Goal: Task Accomplishment & Management: Manage account settings

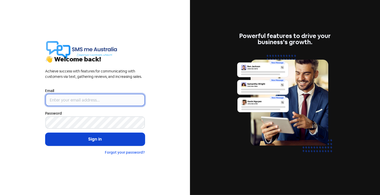
type input "[PERSON_NAME][EMAIL_ADDRESS][DOMAIN_NAME]"
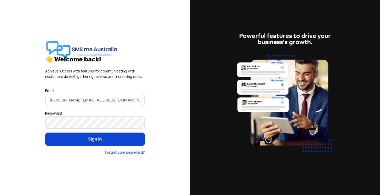
click at [89, 139] on button "Sign in" at bounding box center [94, 138] width 99 height 13
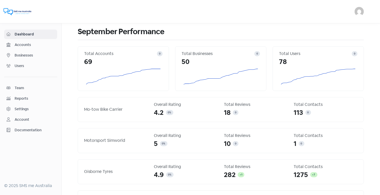
click at [24, 53] on span "Businesses" at bounding box center [35, 55] width 40 height 5
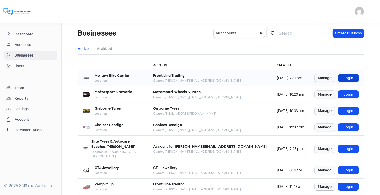
click at [347, 77] on link "Login" at bounding box center [348, 77] width 21 height 7
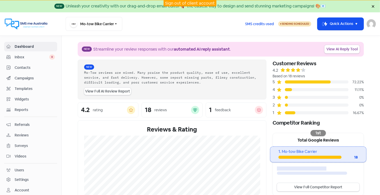
click at [25, 77] on span "Campaigns" at bounding box center [35, 77] width 40 height 5
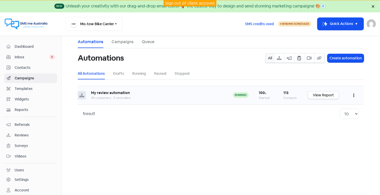
click at [355, 95] on button "button" at bounding box center [354, 95] width 10 height 12
click at [328, 106] on button "Edit" at bounding box center [338, 108] width 40 height 10
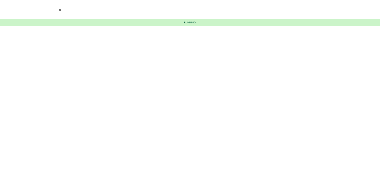
select select "3715"
select select "7"
select select "9"
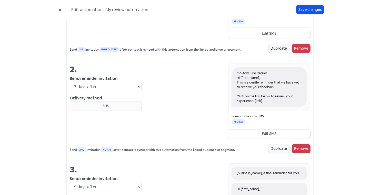
scroll to position [253, 0]
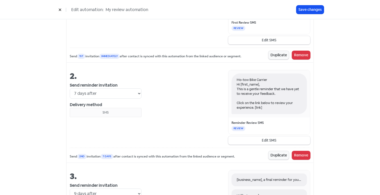
click at [62, 9] on button at bounding box center [60, 9] width 8 height 9
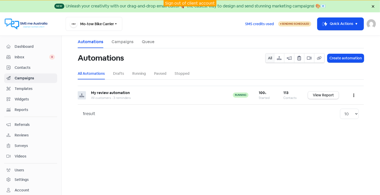
scroll to position [9, 0]
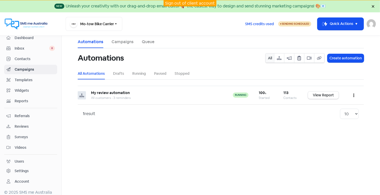
click at [24, 168] on div "Settings" at bounding box center [22, 170] width 14 height 5
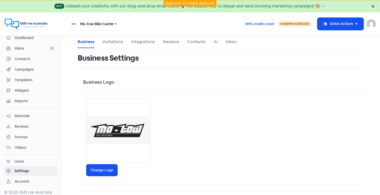
click at [109, 44] on link "Invitations" at bounding box center [113, 42] width 21 height 6
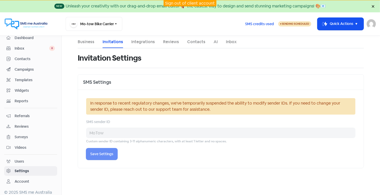
select select "Australia/Melbourne"
select select "09:00:00"
select select "17:30:00"
select select "09:00:00"
select select "17:30:00"
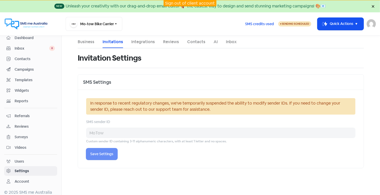
select select "08:30:00"
select select "17:30:00"
select select "09:00:00"
select select "17:30:00"
select select "09:00:00"
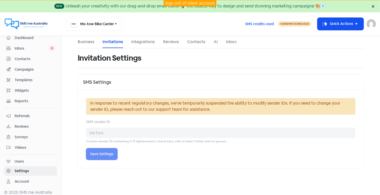
select select "17:30:00"
select select "AU"
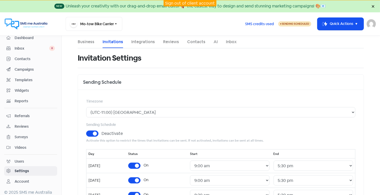
click at [145, 41] on link "Integrations" at bounding box center [143, 42] width 24 height 6
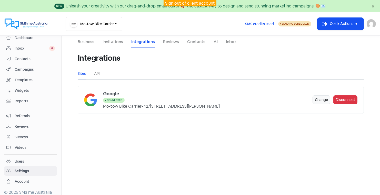
click at [173, 41] on link "Reviews" at bounding box center [171, 42] width 16 height 6
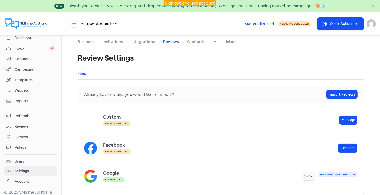
click at [23, 178] on div "Account" at bounding box center [22, 180] width 15 height 5
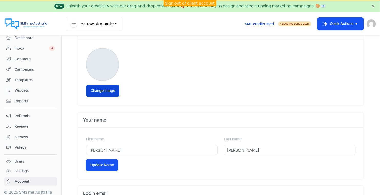
scroll to position [53, 0]
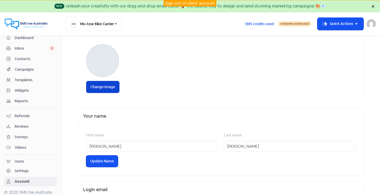
click at [103, 86] on label "Change Image" at bounding box center [102, 87] width 33 height 12
click at [0, 0] on input "Change Image" at bounding box center [0, 0] width 0 height 0
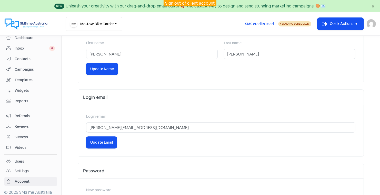
scroll to position [185, 0]
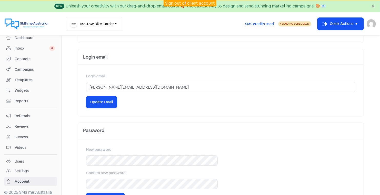
click at [28, 67] on span "Campaigns" at bounding box center [35, 69] width 40 height 5
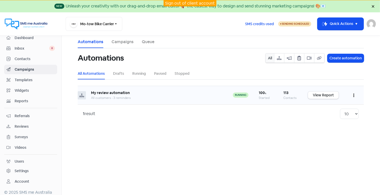
click at [354, 94] on icon "button" at bounding box center [353, 96] width 1 height 4
click at [327, 108] on button "Edit" at bounding box center [338, 108] width 40 height 10
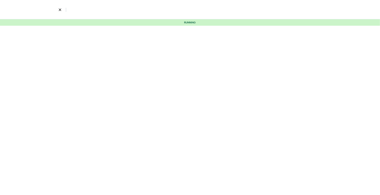
select select "3715"
select select "7"
select select "9"
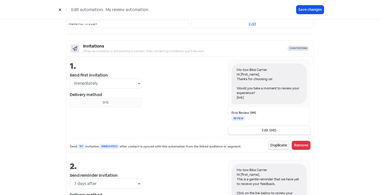
scroll to position [165, 0]
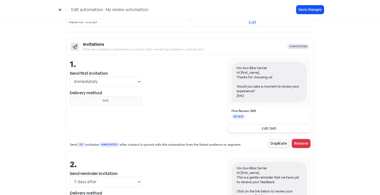
click at [260, 127] on button "Edit SMS" at bounding box center [269, 128] width 82 height 8
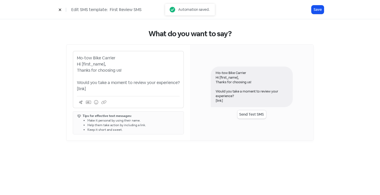
click at [248, 114] on button "Send Test SMS" at bounding box center [251, 114] width 29 height 8
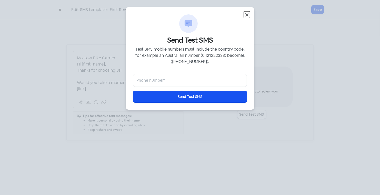
click at [245, 15] on icon "button" at bounding box center [247, 15] width 6 height 6
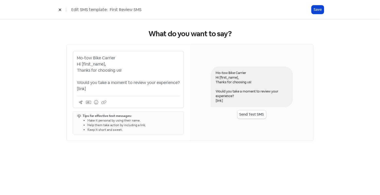
click at [316, 10] on button "Save" at bounding box center [317, 9] width 12 height 8
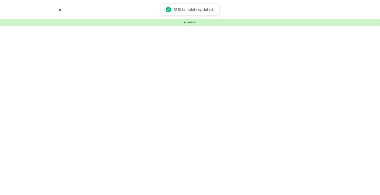
select select "3715"
select select "7"
select select "9"
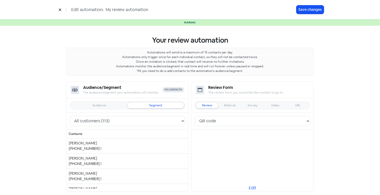
click at [60, 8] on button at bounding box center [60, 9] width 8 height 9
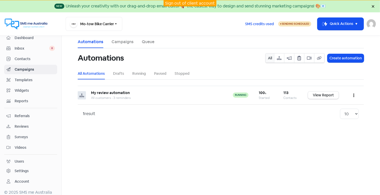
click at [24, 58] on span "Contacts" at bounding box center [35, 58] width 40 height 5
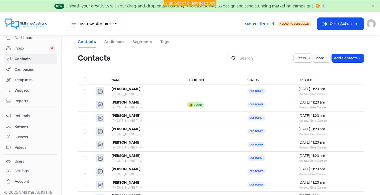
click at [24, 37] on span "Dashboard" at bounding box center [35, 37] width 40 height 5
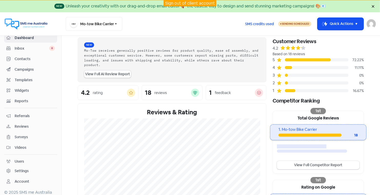
scroll to position [22, 0]
click at [185, 5] on link "Sign out of client account" at bounding box center [190, 3] width 50 height 5
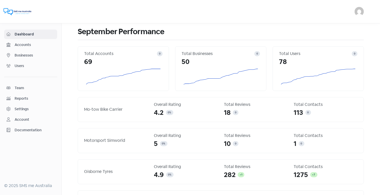
click at [25, 55] on span "Businesses" at bounding box center [35, 55] width 40 height 5
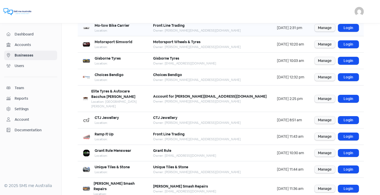
scroll to position [52, 0]
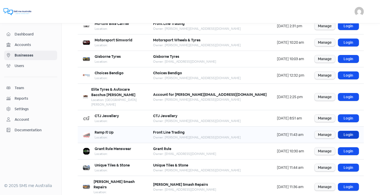
click at [346, 131] on link "Login" at bounding box center [348, 134] width 21 height 7
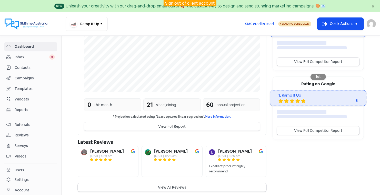
scroll to position [9, 0]
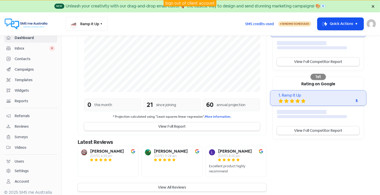
click at [25, 178] on div "Account" at bounding box center [22, 180] width 15 height 5
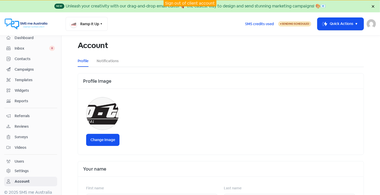
click at [30, 168] on div "Settings" at bounding box center [30, 171] width 48 height 6
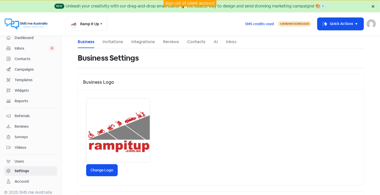
click at [24, 158] on div "Users" at bounding box center [30, 161] width 48 height 6
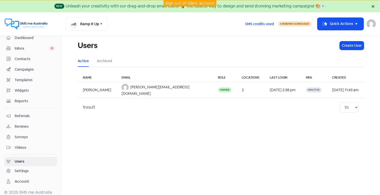
click at [186, 3] on link "Sign out of client account" at bounding box center [190, 3] width 50 height 5
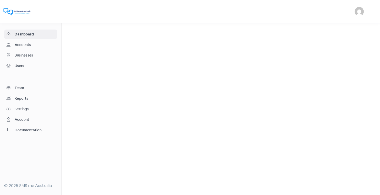
click at [27, 53] on span "Businesses" at bounding box center [35, 55] width 40 height 5
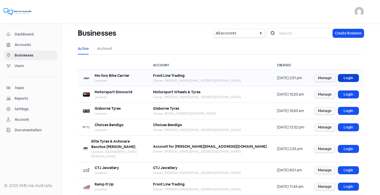
click at [347, 77] on link "Login" at bounding box center [348, 77] width 21 height 7
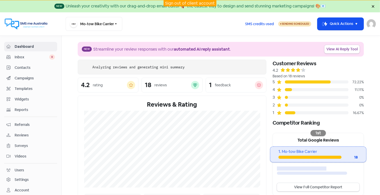
scroll to position [9, 0]
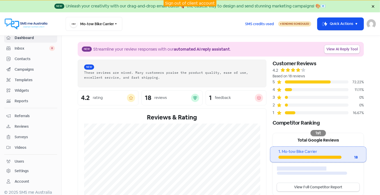
click at [23, 178] on div "Account" at bounding box center [22, 180] width 15 height 5
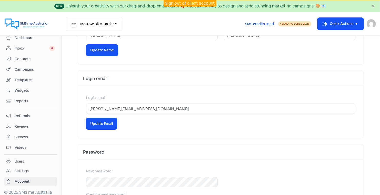
scroll to position [185, 0]
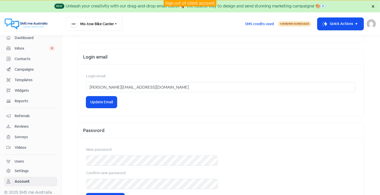
click at [18, 168] on div "Settings" at bounding box center [22, 170] width 14 height 5
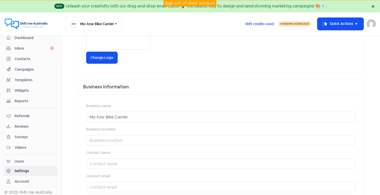
scroll to position [118, 0]
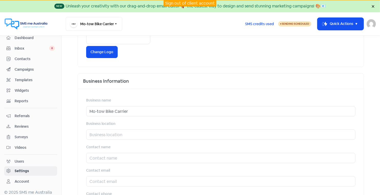
click at [23, 158] on div "Users" at bounding box center [19, 160] width 9 height 5
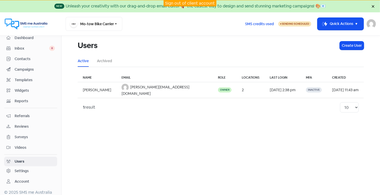
click at [20, 145] on span "Videos" at bounding box center [35, 147] width 40 height 5
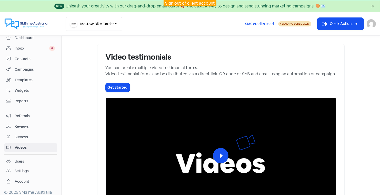
click at [25, 134] on span "Surveys" at bounding box center [35, 136] width 40 height 5
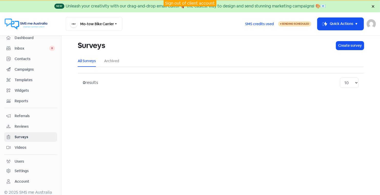
click at [28, 125] on span "Reviews" at bounding box center [35, 126] width 40 height 5
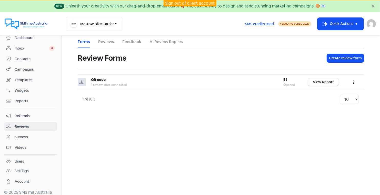
click at [27, 115] on span "Referrals" at bounding box center [35, 115] width 40 height 5
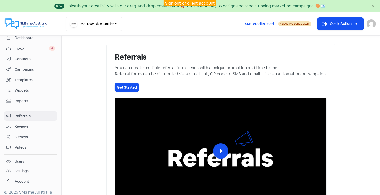
click at [24, 58] on span "Contacts" at bounding box center [35, 58] width 40 height 5
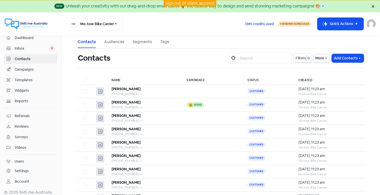
click at [28, 178] on div "Account" at bounding box center [22, 180] width 15 height 5
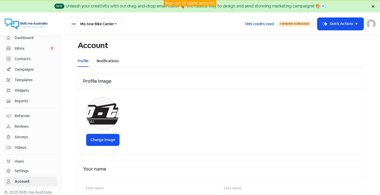
click at [105, 60] on link "Notifications" at bounding box center [108, 60] width 22 height 5
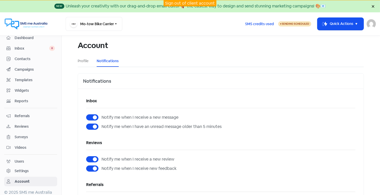
click at [187, 3] on link "Sign out of client account" at bounding box center [190, 3] width 50 height 5
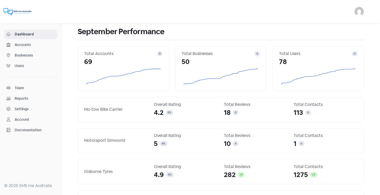
click at [19, 56] on span "Businesses" at bounding box center [35, 55] width 40 height 5
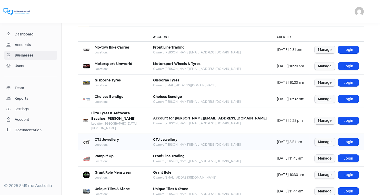
scroll to position [37, 0]
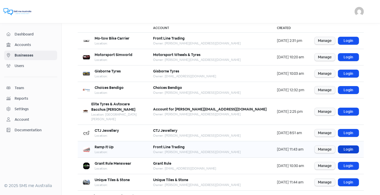
click at [348, 145] on link "Login" at bounding box center [348, 148] width 21 height 7
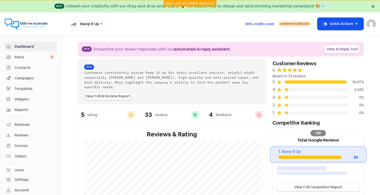
click at [22, 132] on span "Reviews" at bounding box center [35, 134] width 40 height 5
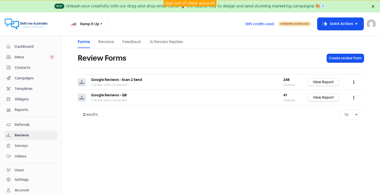
click at [103, 41] on link "Reviews" at bounding box center [106, 42] width 16 height 6
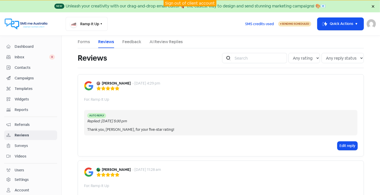
click at [171, 40] on link "AI Review Replies" at bounding box center [165, 42] width 33 height 6
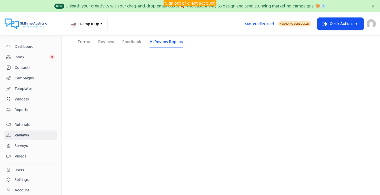
select select "30"
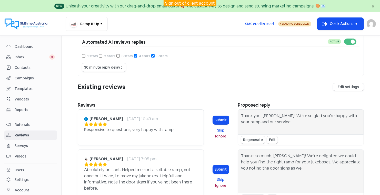
scroll to position [30, 0]
click at [24, 132] on span "Reviews" at bounding box center [35, 134] width 40 height 5
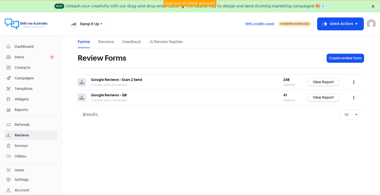
click at [109, 40] on link "Reviews" at bounding box center [106, 42] width 16 height 6
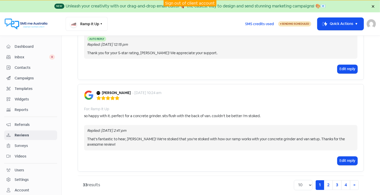
scroll to position [828, 0]
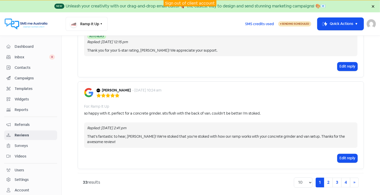
click at [187, 2] on link "Sign out of client account" at bounding box center [190, 3] width 50 height 5
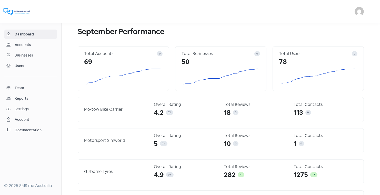
click at [27, 53] on span "Businesses" at bounding box center [35, 55] width 40 height 5
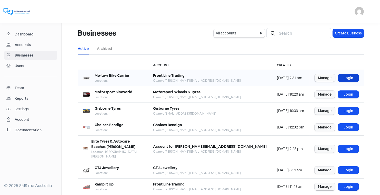
click at [351, 78] on link "Login" at bounding box center [348, 77] width 21 height 7
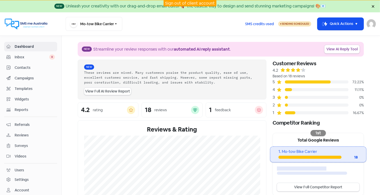
click at [20, 132] on span "Reviews" at bounding box center [35, 134] width 40 height 5
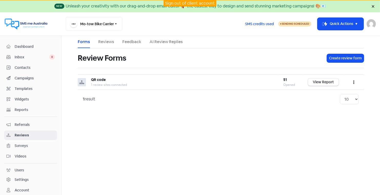
click at [107, 42] on link "Reviews" at bounding box center [106, 42] width 16 height 6
